Goal: Task Accomplishment & Management: Manage account settings

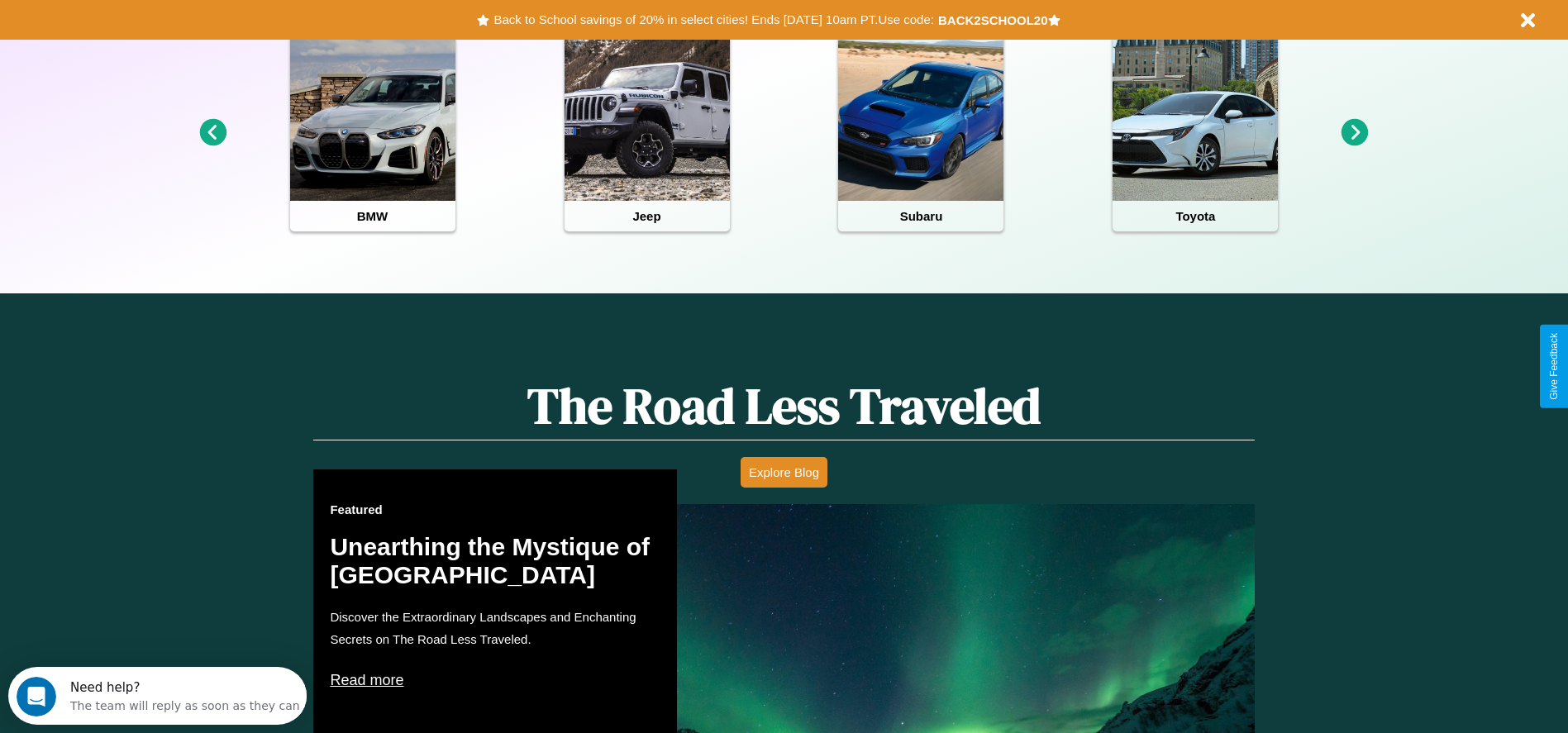
scroll to position [737, 0]
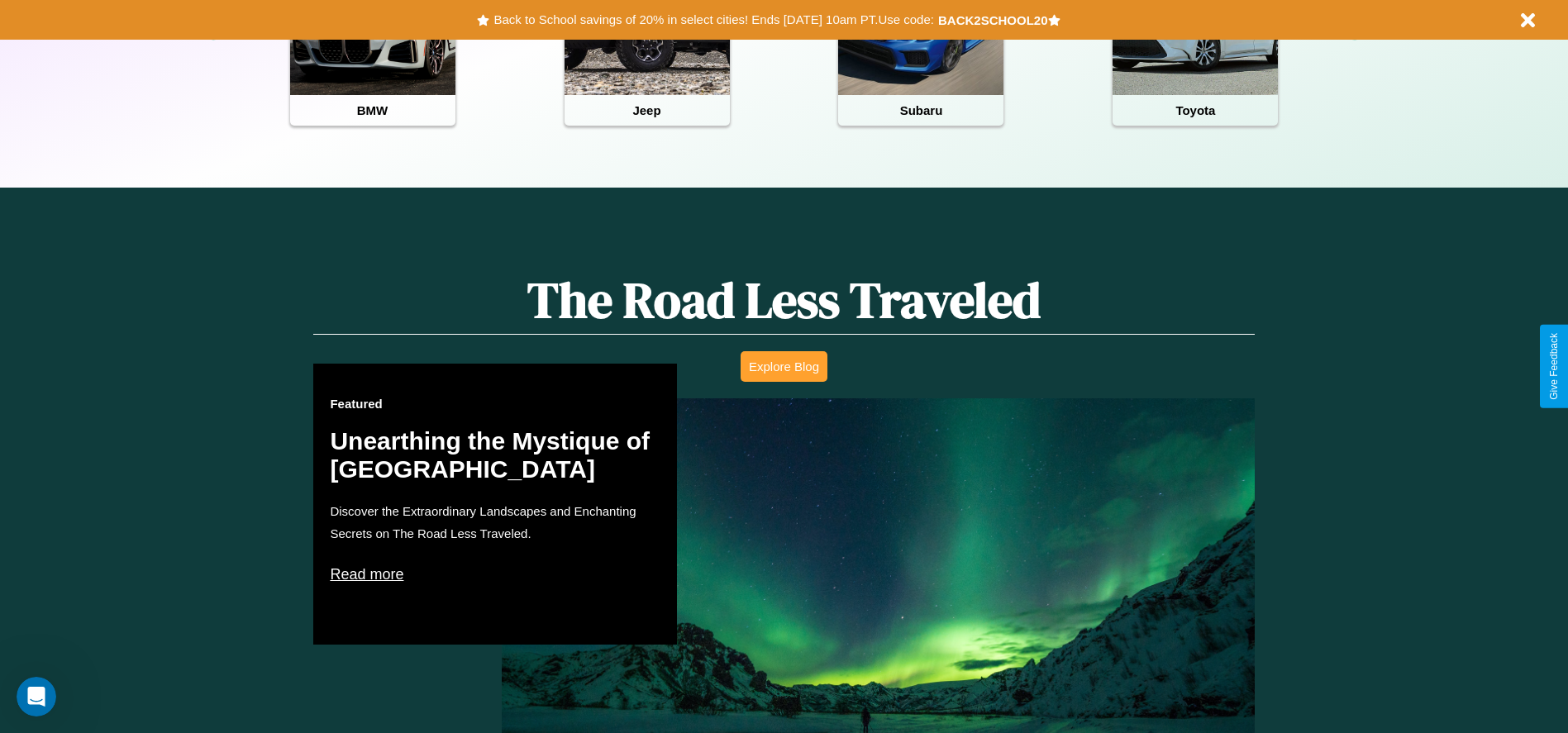
click at [784, 366] on button "Explore Blog" at bounding box center [783, 366] width 87 height 31
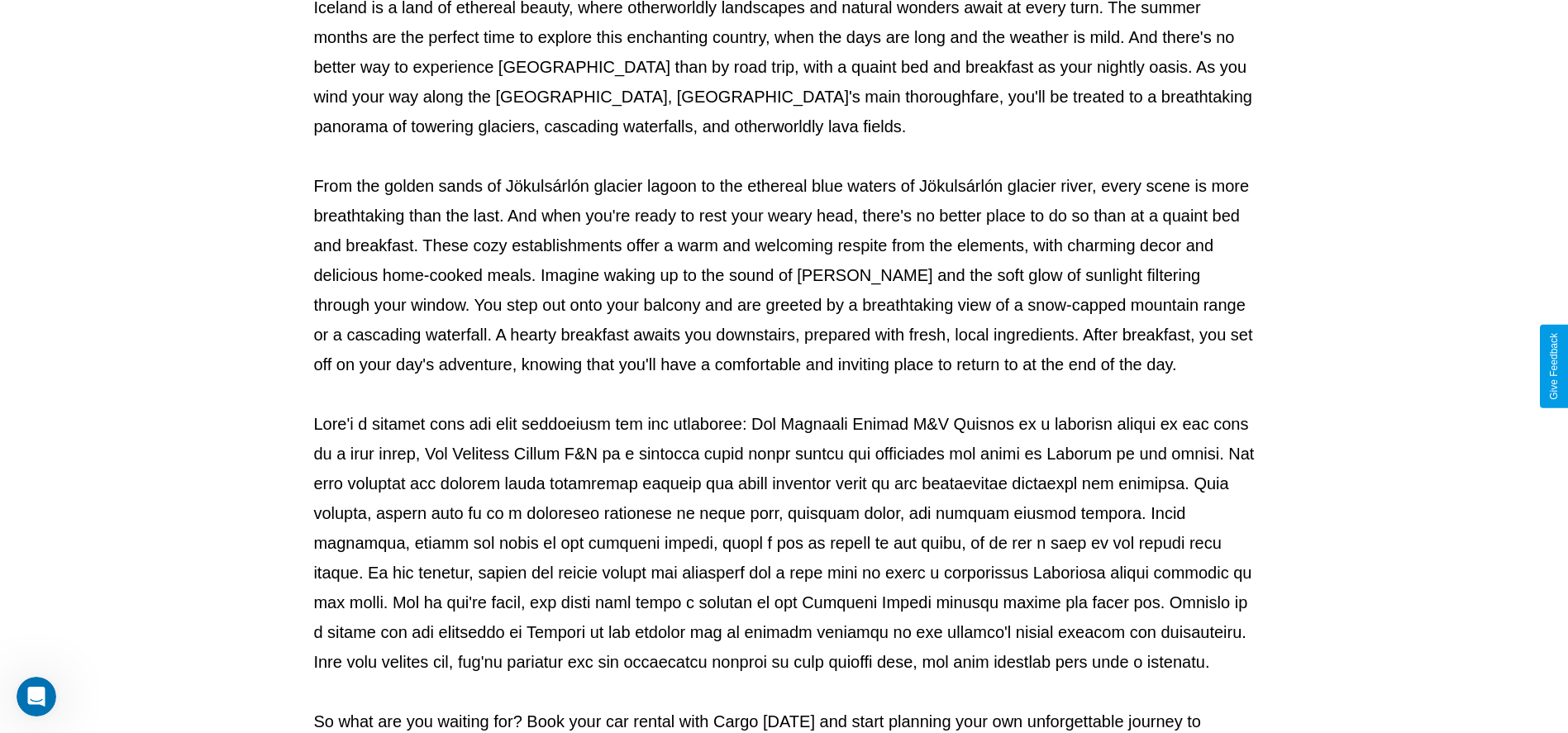
scroll to position [549, 0]
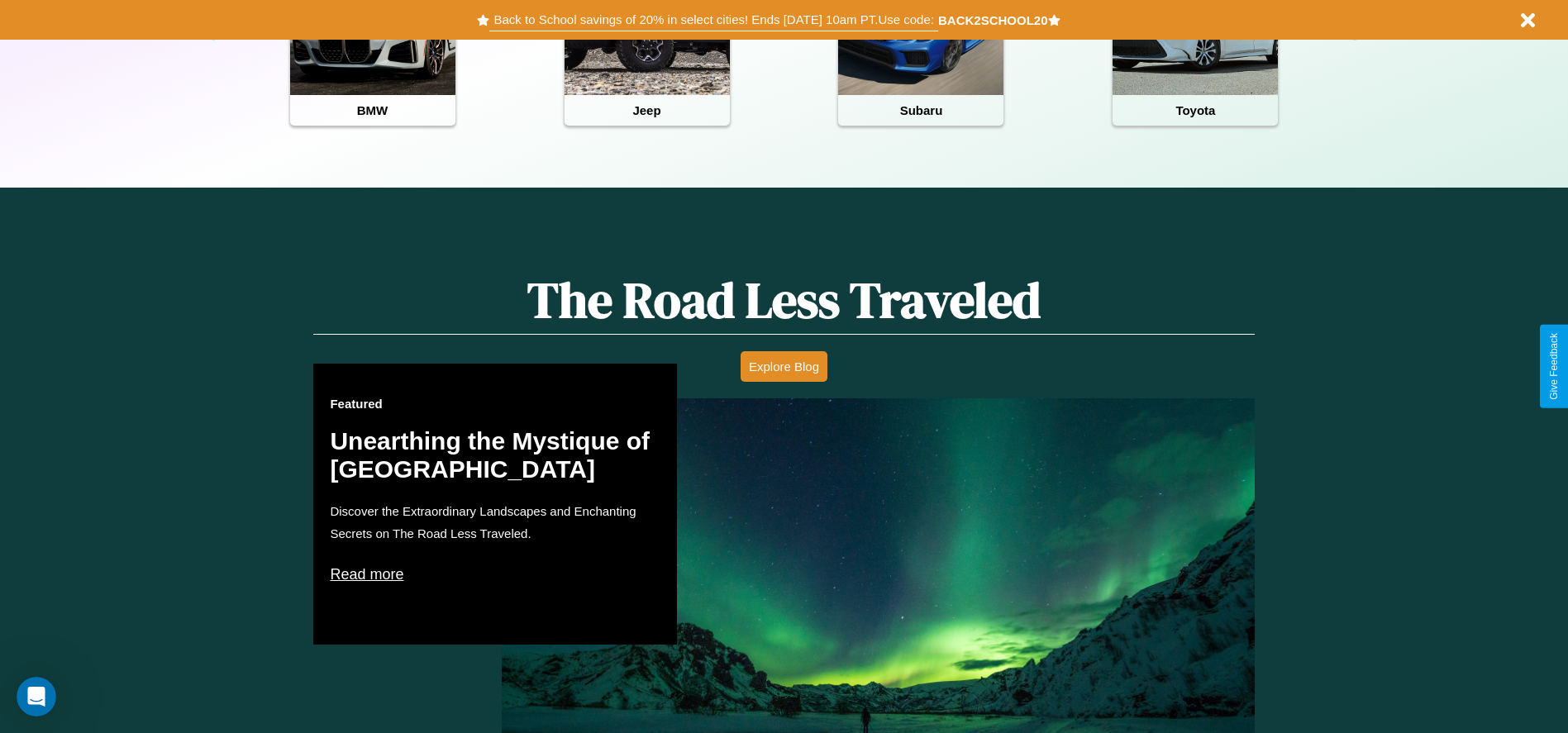
click at [713, 20] on button "Back to School savings of 20% in select cities! Ends [DATE] 10am PT. Use code:" at bounding box center [713, 20] width 448 height 23
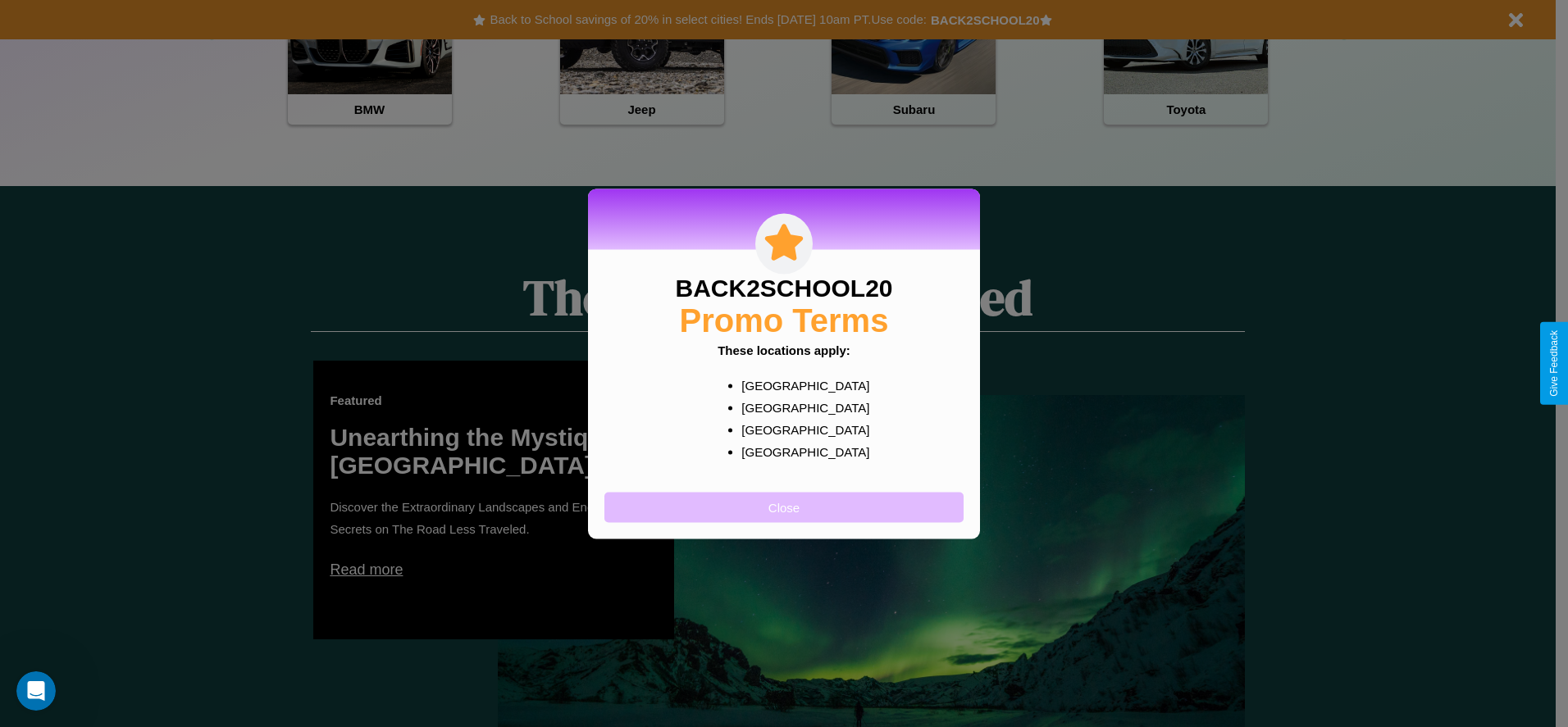
click at [784, 507] on button "Close" at bounding box center [784, 507] width 359 height 30
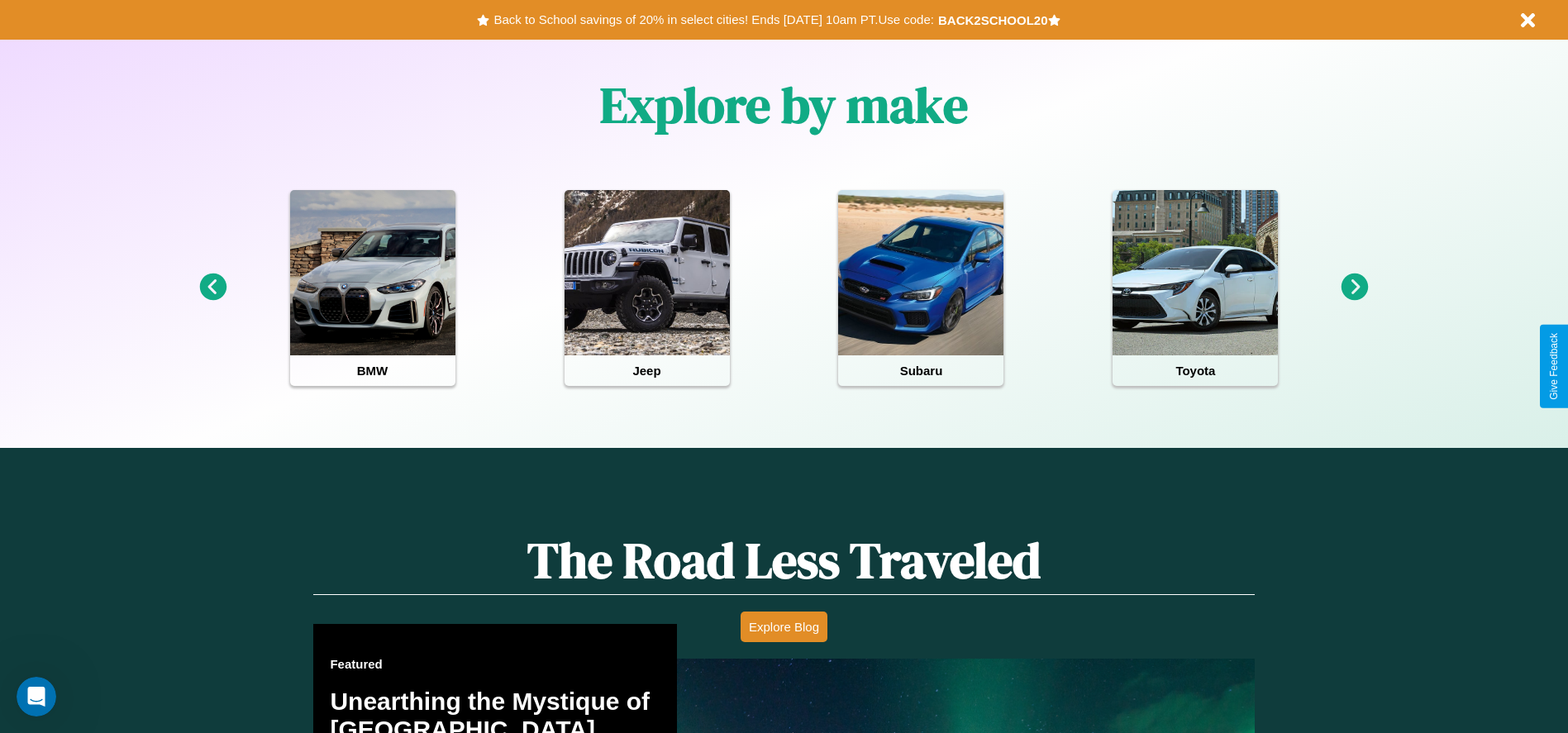
scroll to position [343, 0]
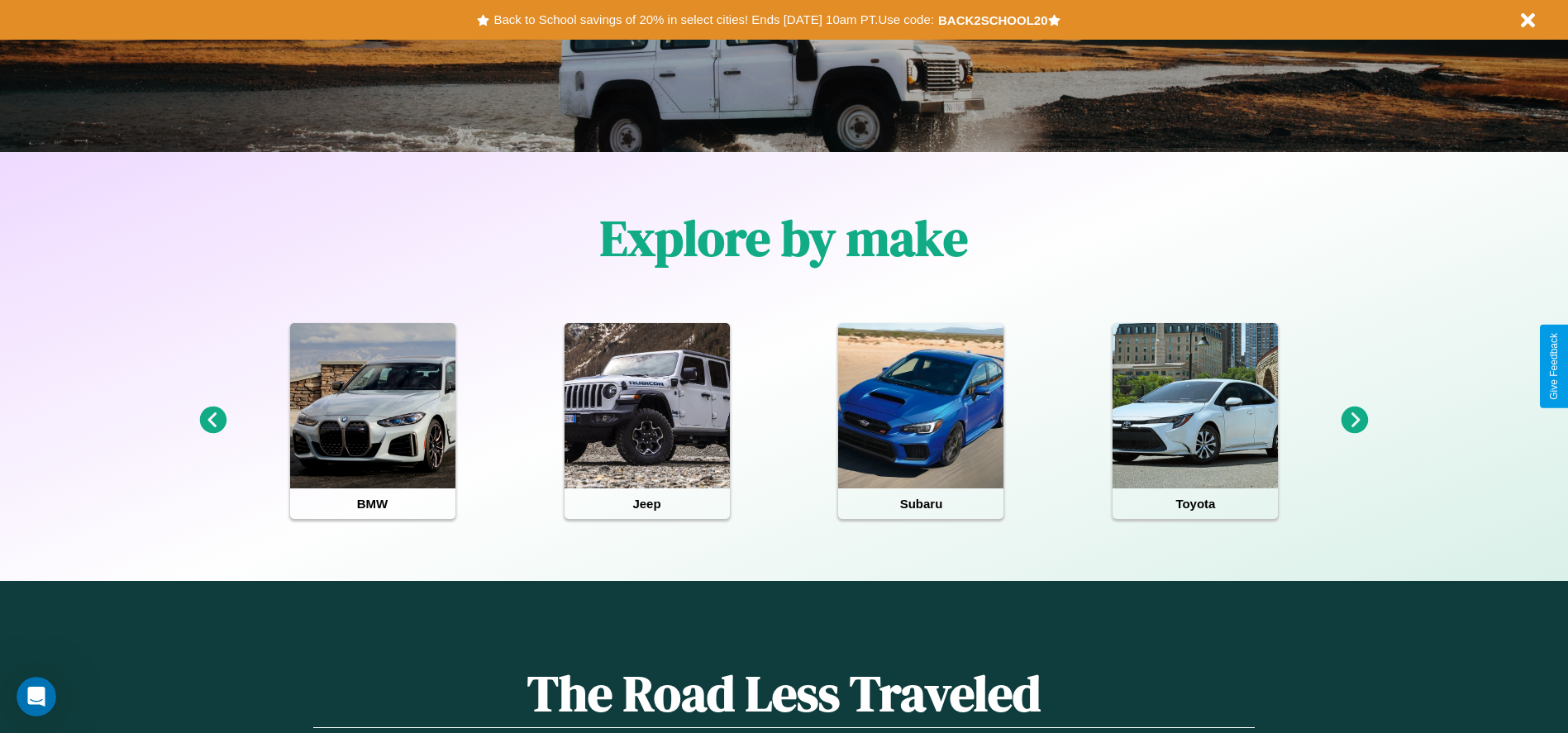
click at [1355, 421] on icon at bounding box center [1355, 420] width 27 height 27
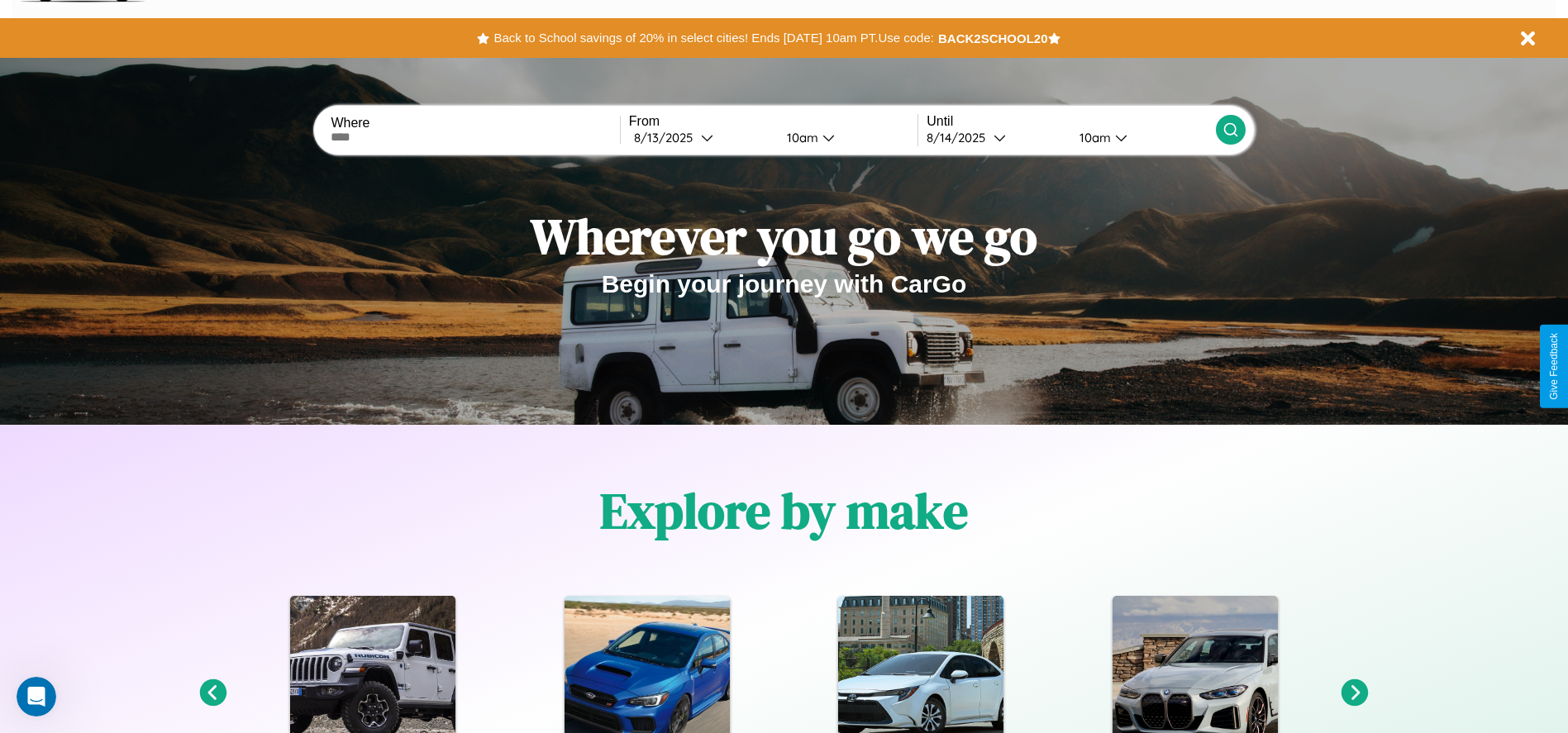
scroll to position [0, 0]
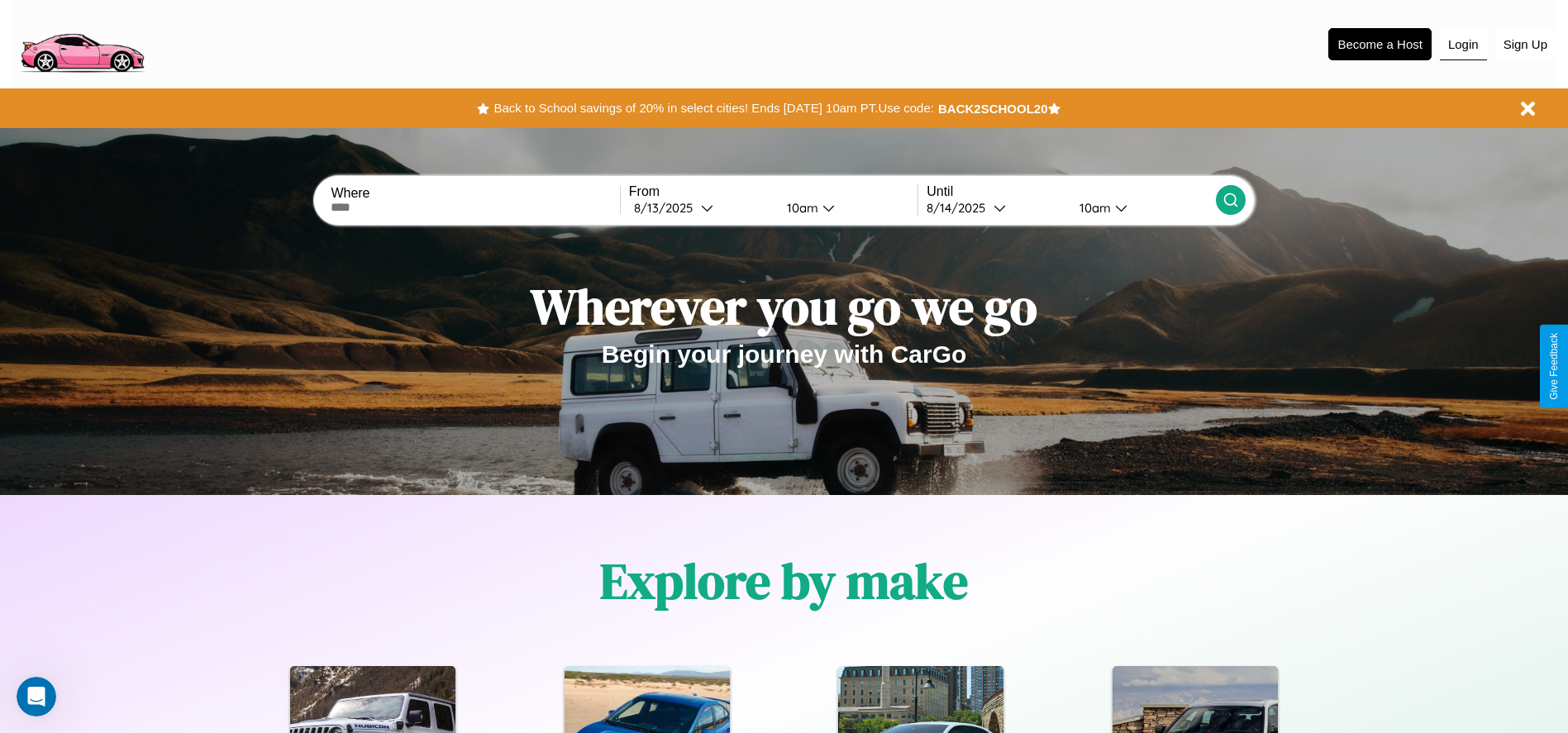
click at [1463, 44] on button "Login" at bounding box center [1464, 45] width 47 height 32
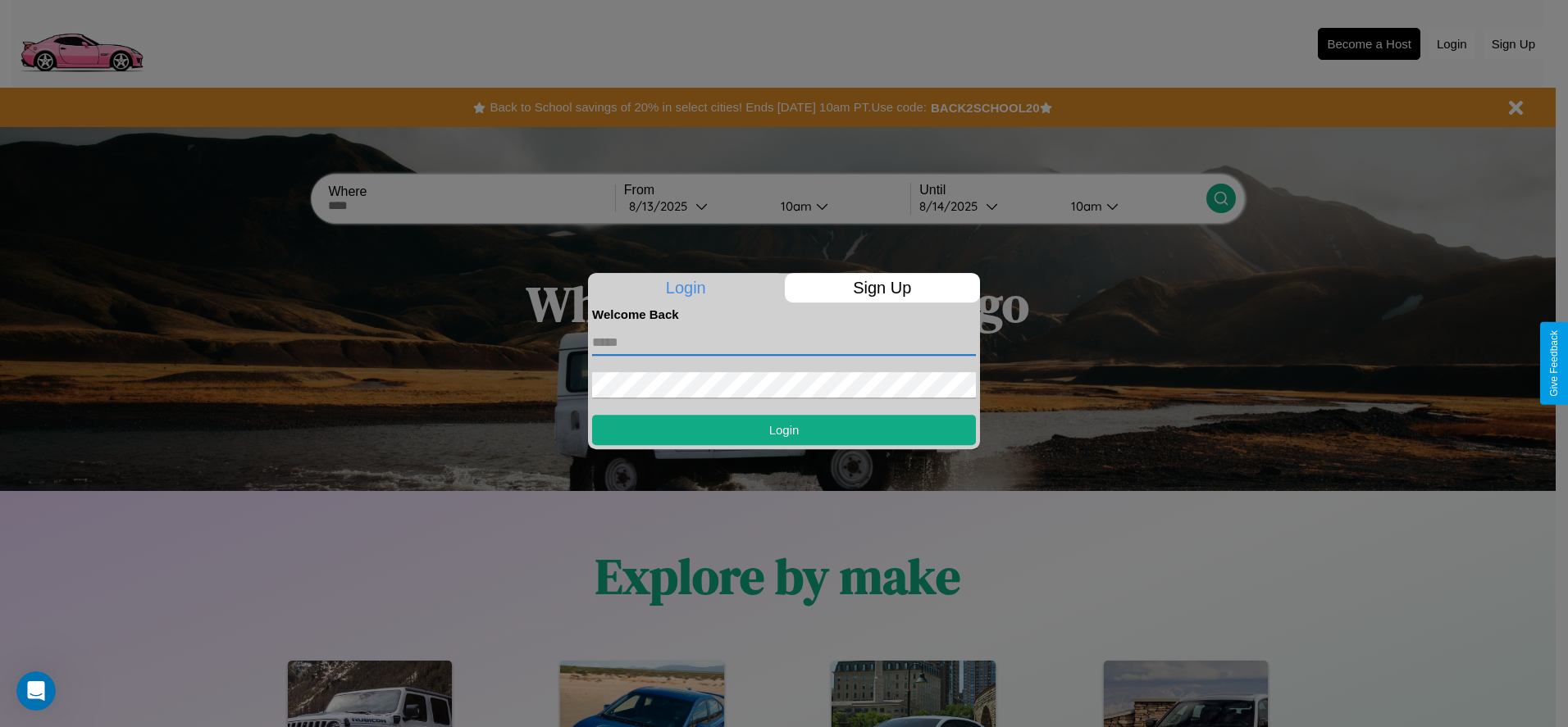
click at [784, 342] on input "text" at bounding box center [784, 343] width 383 height 26
type input "**********"
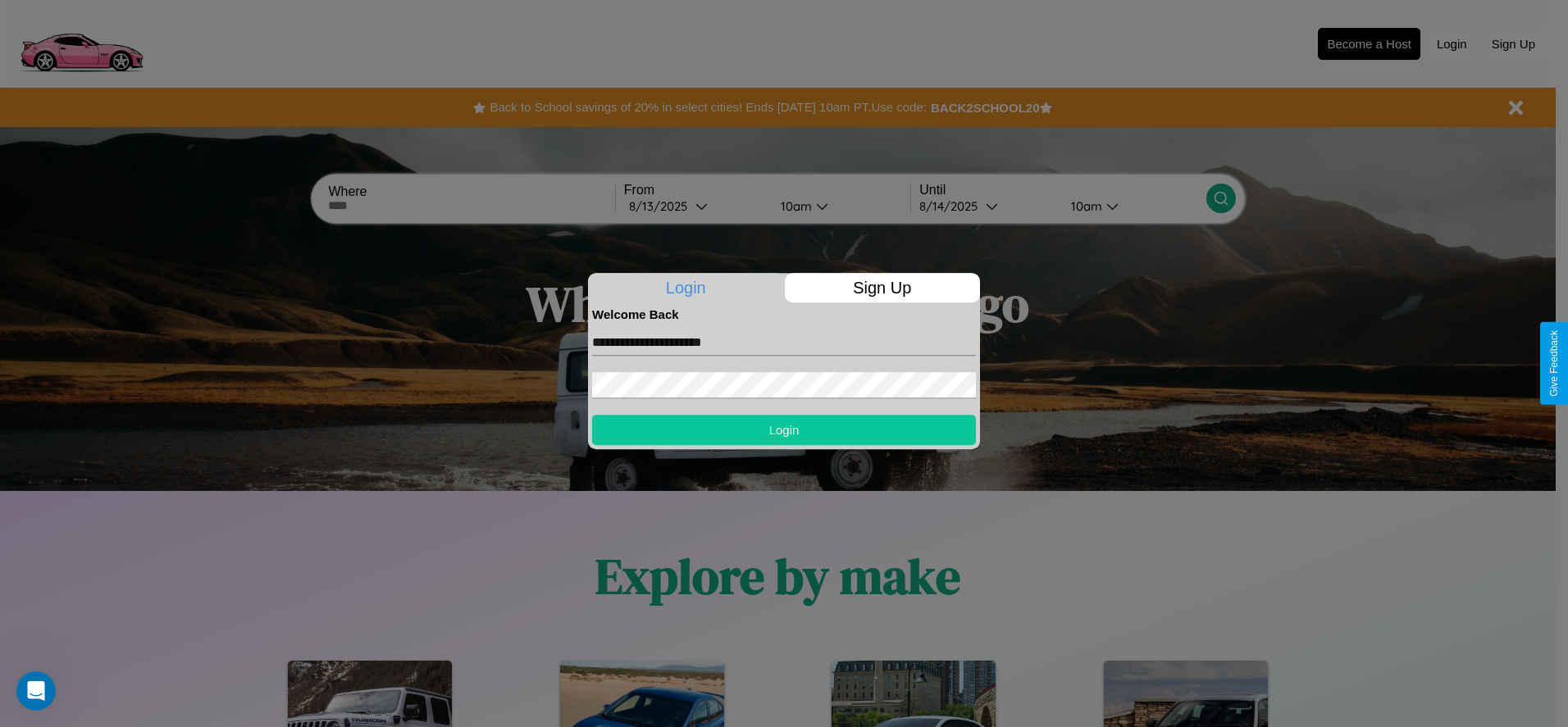
click at [784, 430] on button "Login" at bounding box center [784, 430] width 383 height 30
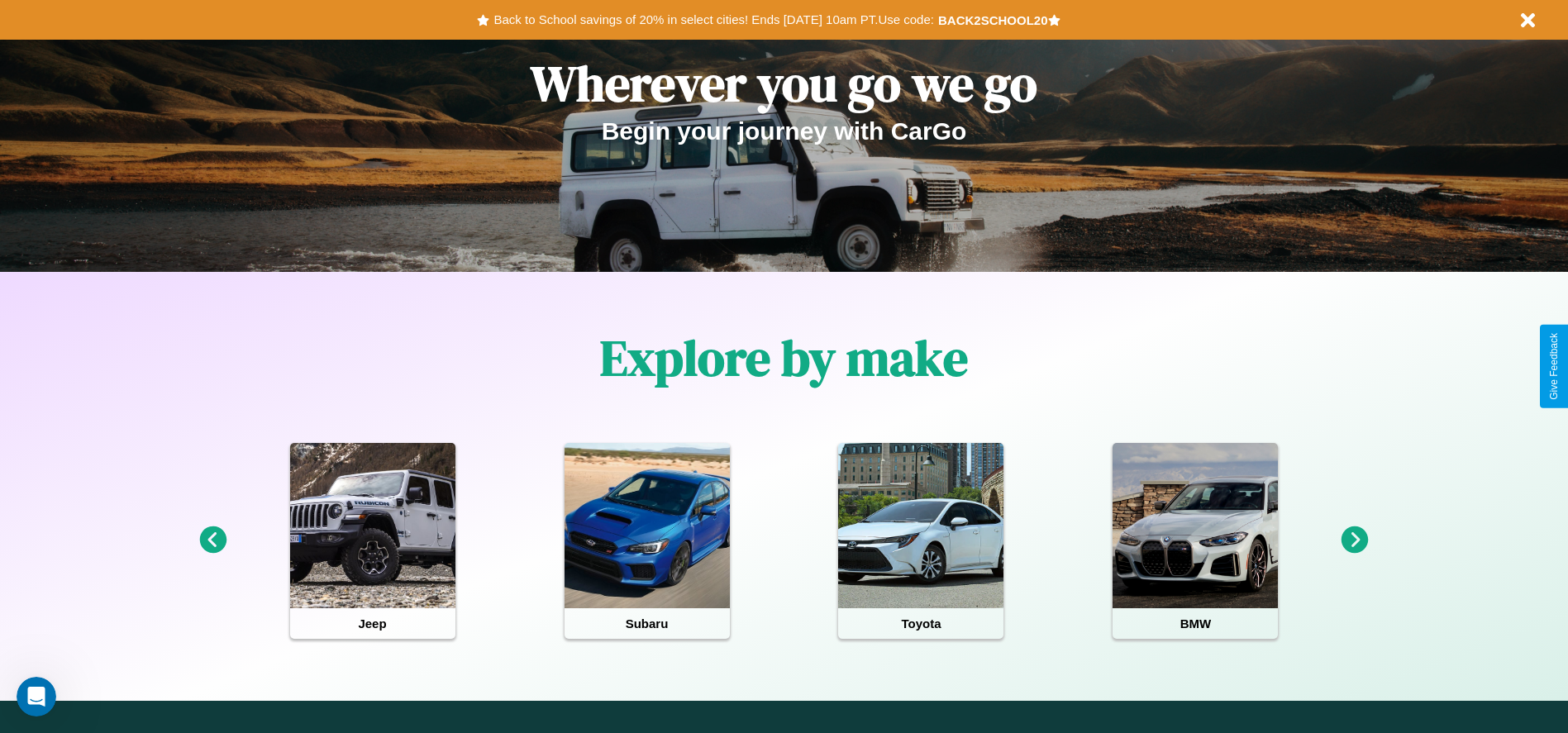
scroll to position [343, 0]
